Goal: Information Seeking & Learning: Find specific fact

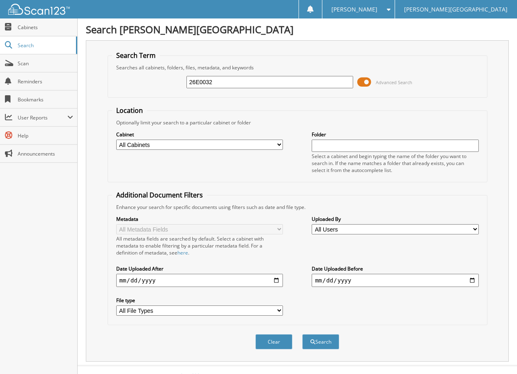
type input "26E0032"
click at [302, 334] on button "Search" at bounding box center [320, 341] width 37 height 15
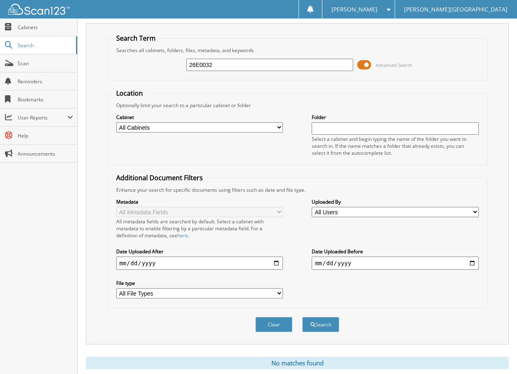
scroll to position [41, 0]
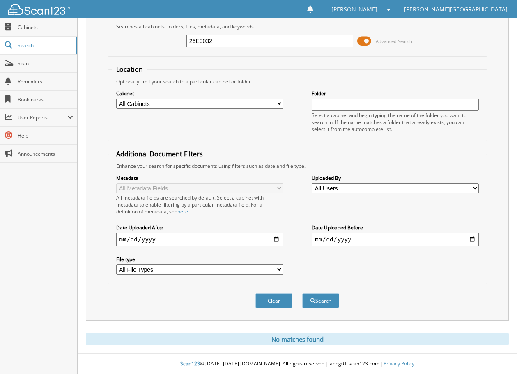
click at [218, 43] on input "26E0032" at bounding box center [269, 41] width 167 height 12
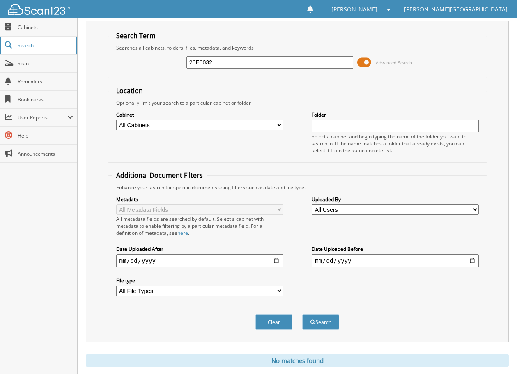
scroll to position [0, 0]
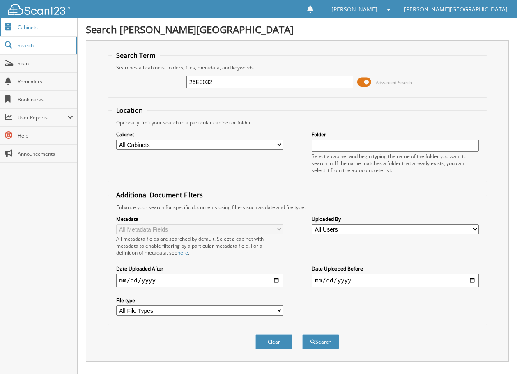
click at [35, 28] on span "Cabinets" at bounding box center [45, 27] width 55 height 7
type input "26E0031"
click at [302, 334] on button "Search" at bounding box center [320, 341] width 37 height 15
drag, startPoint x: 213, startPoint y: 85, endPoint x: 167, endPoint y: 85, distance: 46.8
click at [167, 85] on div "26E0031 Advanced Search" at bounding box center [297, 82] width 371 height 22
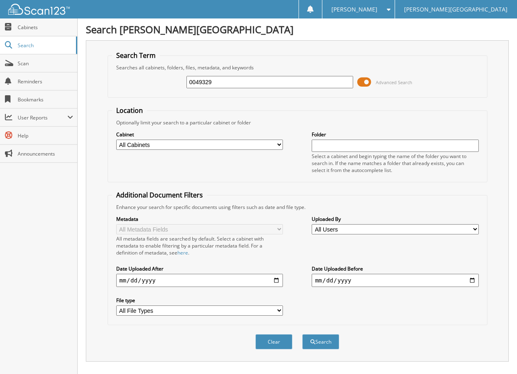
type input "0049329"
click at [302, 334] on button "Search" at bounding box center [320, 341] width 37 height 15
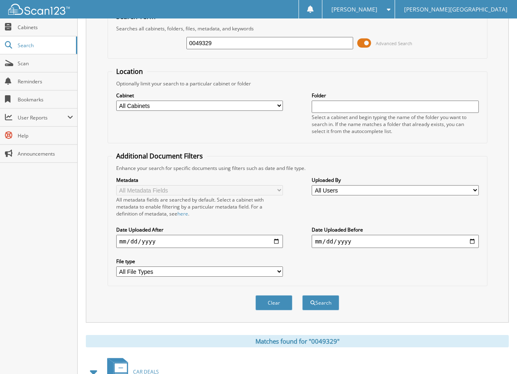
scroll to position [99, 0]
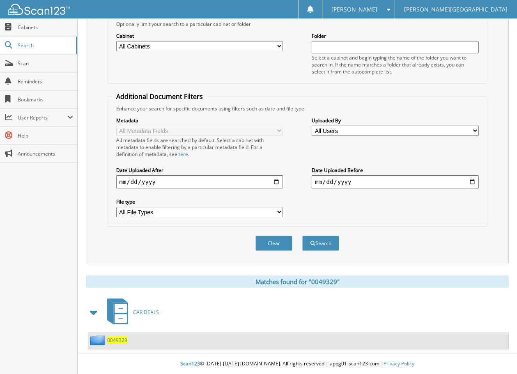
click at [123, 341] on span "0049329" at bounding box center [117, 340] width 20 height 7
